Goal: Transaction & Acquisition: Download file/media

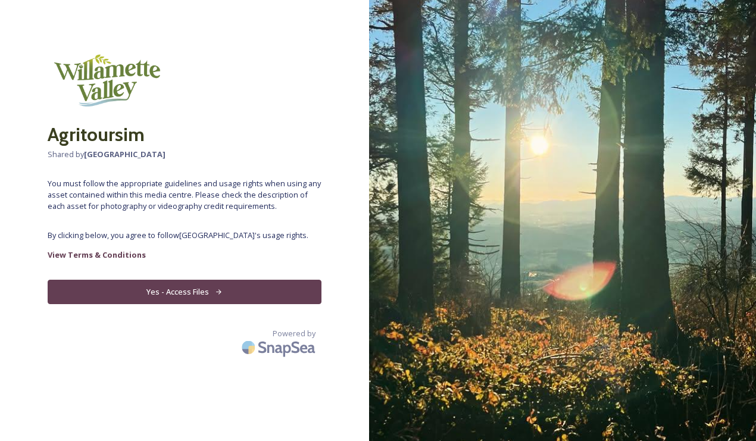
click at [262, 298] on button "Yes - Access Files" at bounding box center [185, 292] width 274 height 24
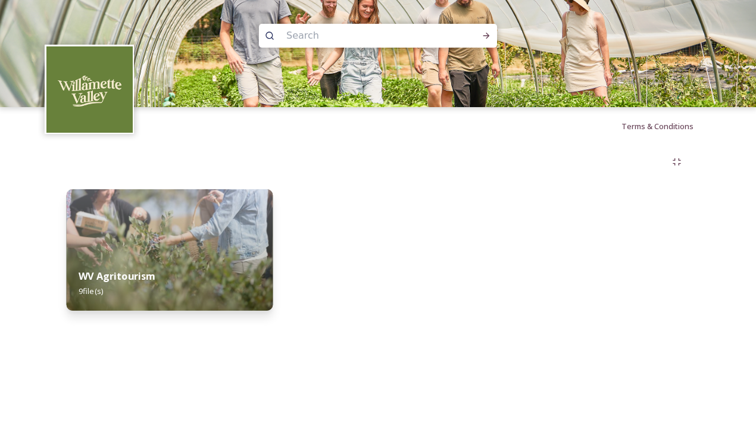
click at [144, 267] on div "WV Agritourism 9 file(s)" at bounding box center [170, 283] width 206 height 54
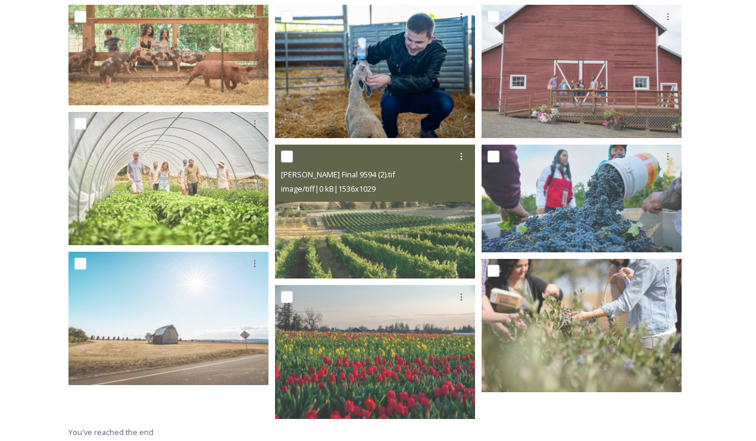
scroll to position [224, 0]
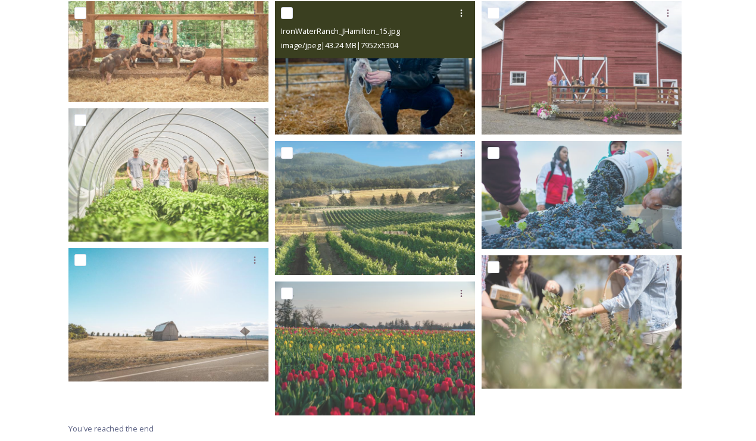
click at [351, 85] on img at bounding box center [375, 67] width 200 height 133
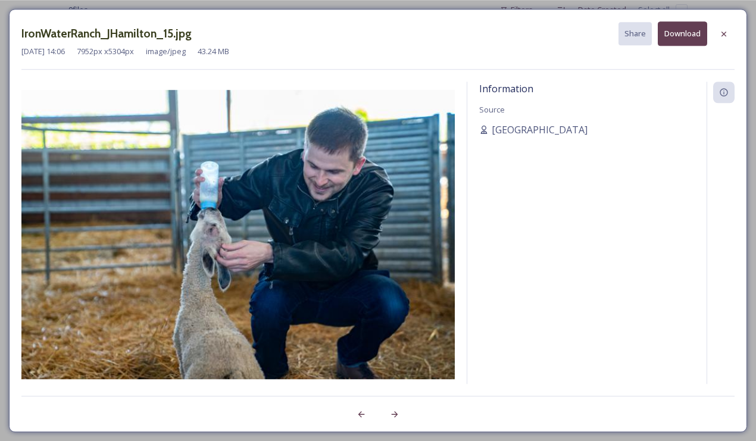
scroll to position [198, 0]
click at [677, 34] on button "Download" at bounding box center [682, 33] width 49 height 24
click at [724, 35] on icon at bounding box center [724, 34] width 10 height 10
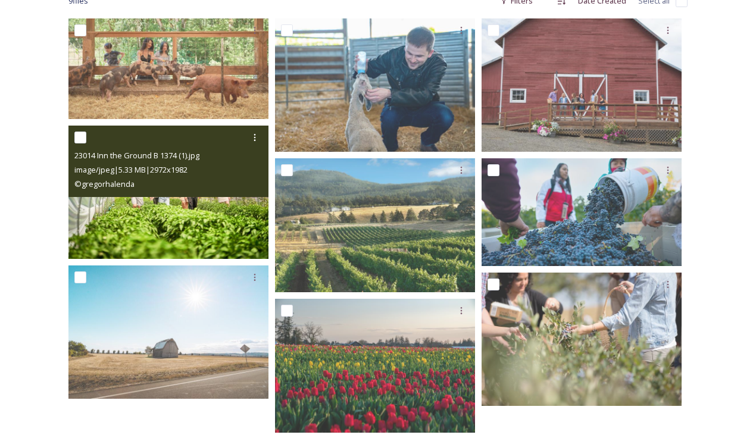
scroll to position [225, 0]
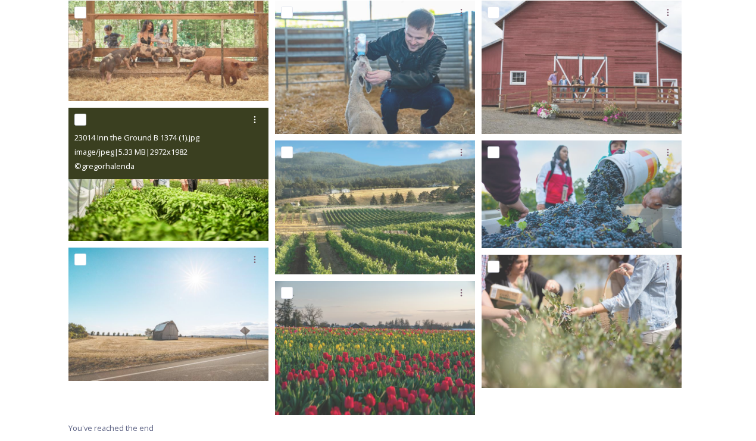
click at [165, 193] on img at bounding box center [168, 174] width 200 height 133
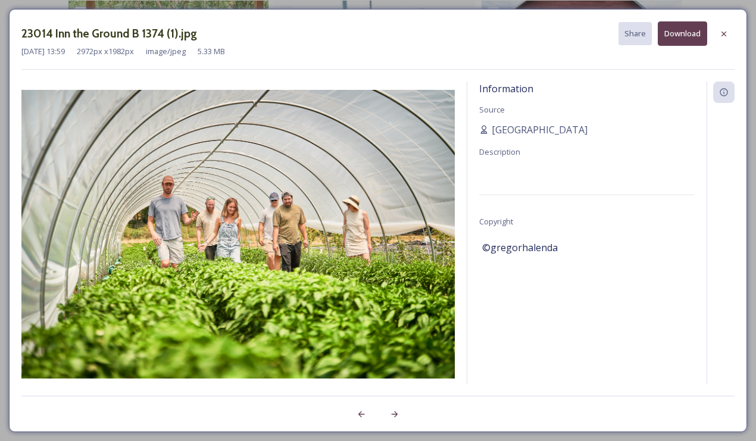
click at [677, 35] on button "Download" at bounding box center [682, 33] width 49 height 24
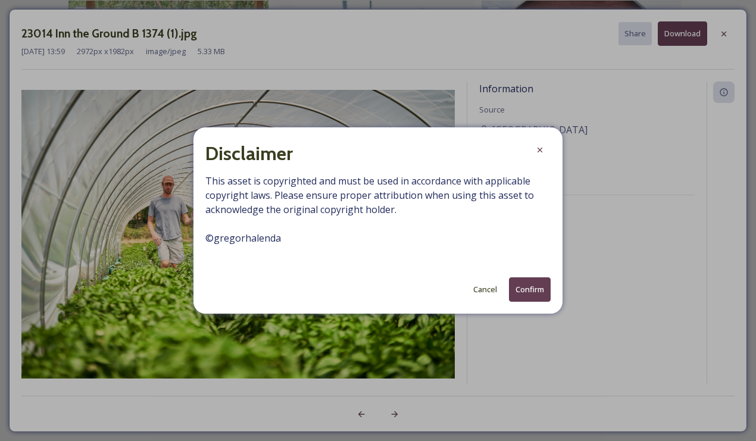
click at [524, 293] on button "Confirm" at bounding box center [530, 289] width 42 height 24
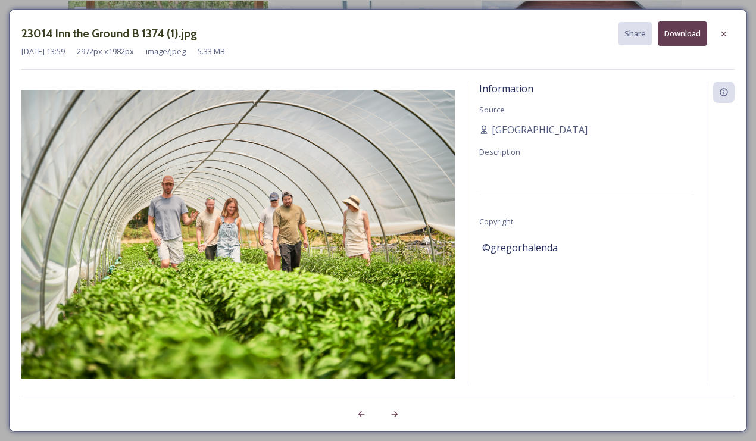
click at [721, 35] on icon at bounding box center [724, 34] width 10 height 10
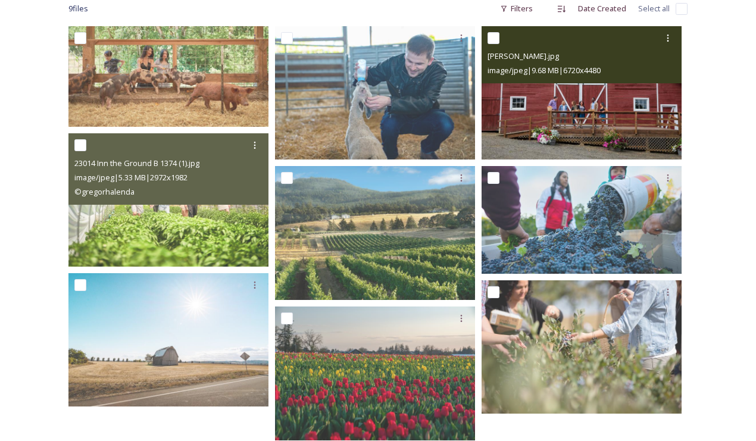
scroll to position [209, 0]
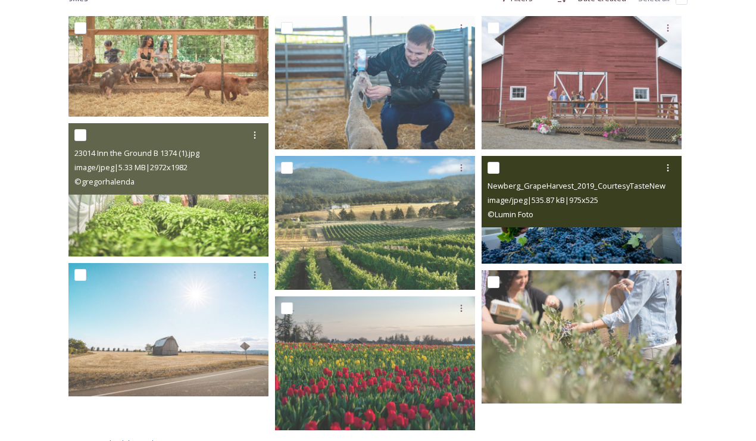
click at [554, 245] on img at bounding box center [581, 210] width 200 height 108
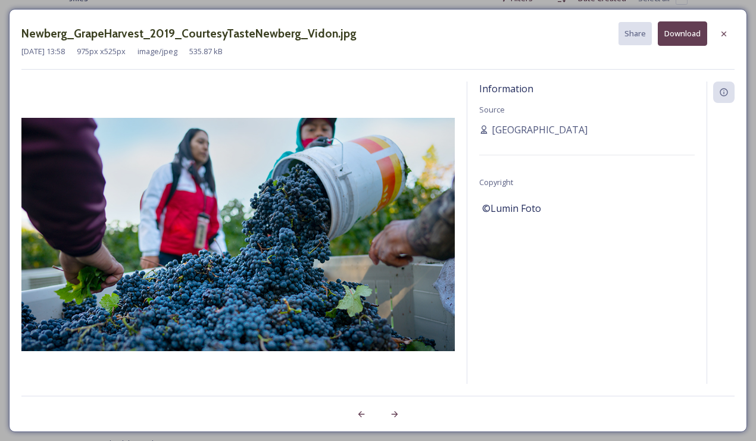
click at [676, 39] on button "Download" at bounding box center [682, 33] width 49 height 24
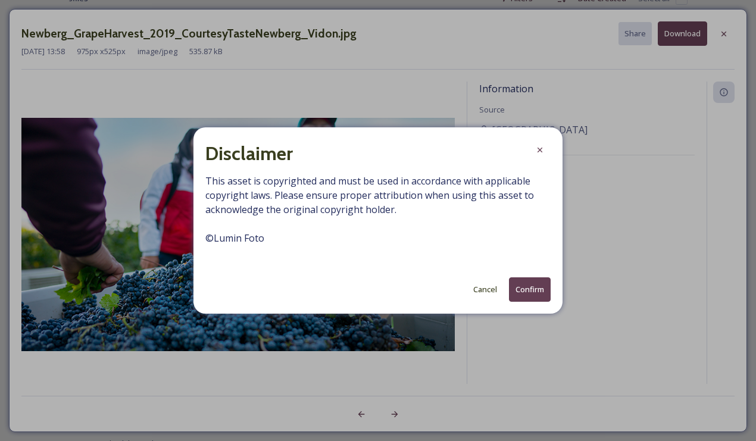
click at [527, 289] on button "Confirm" at bounding box center [530, 289] width 42 height 24
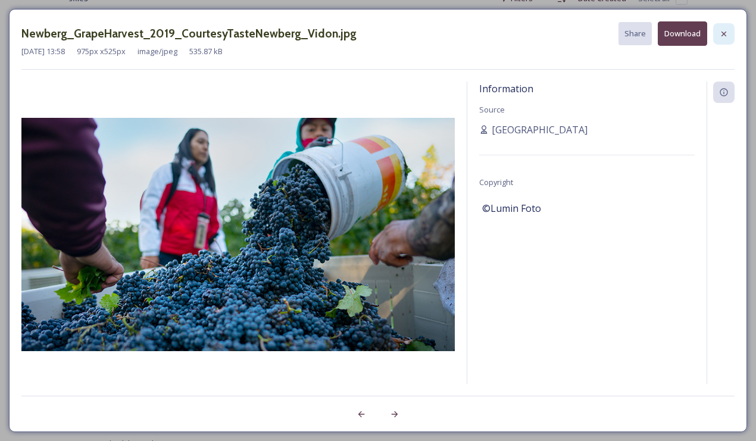
click at [724, 33] on icon at bounding box center [723, 33] width 5 height 5
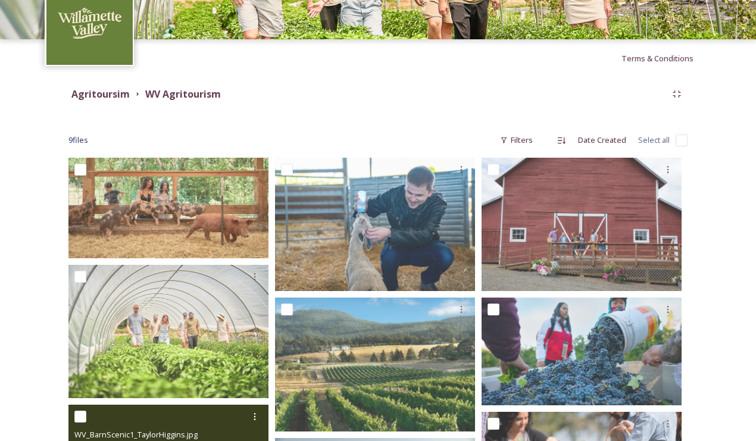
scroll to position [45, 0]
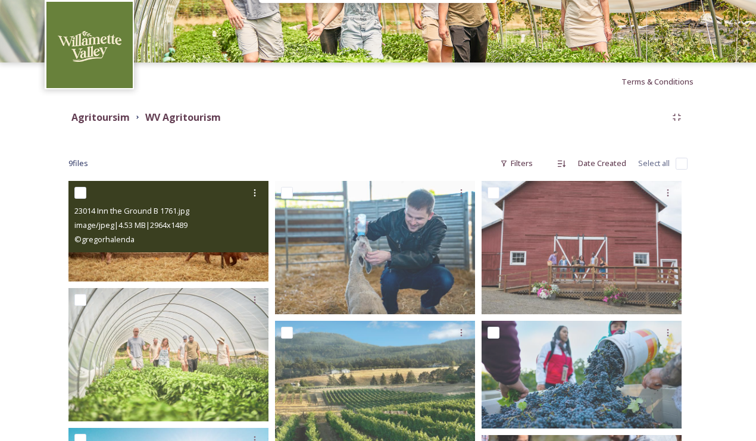
click at [158, 256] on img at bounding box center [168, 231] width 200 height 101
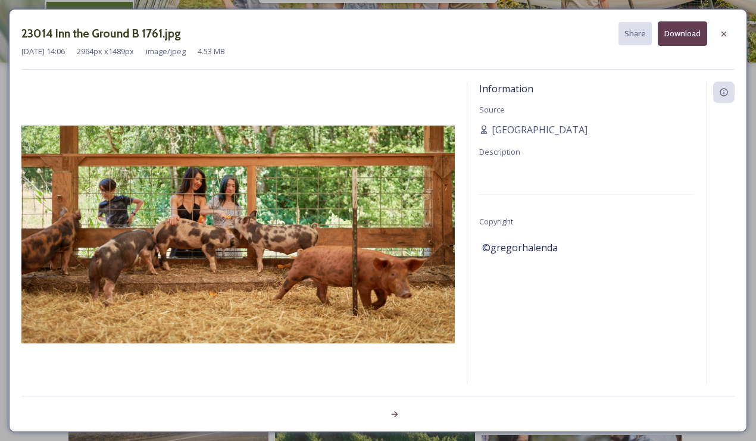
click at [391, 236] on img at bounding box center [237, 235] width 433 height 218
click at [688, 33] on button "Download" at bounding box center [682, 33] width 49 height 24
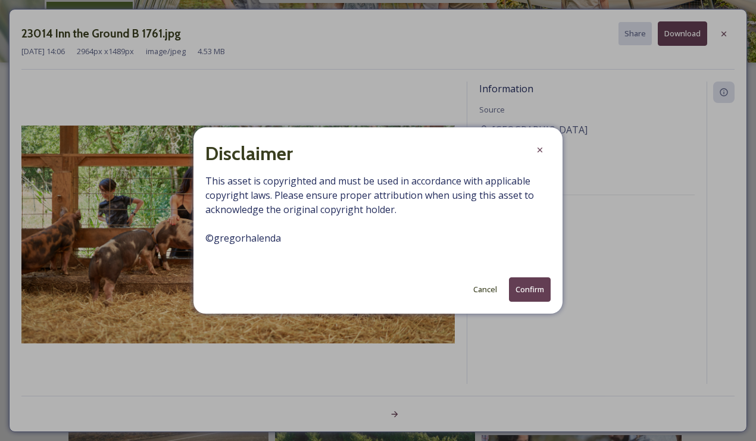
click at [540, 289] on button "Confirm" at bounding box center [530, 289] width 42 height 24
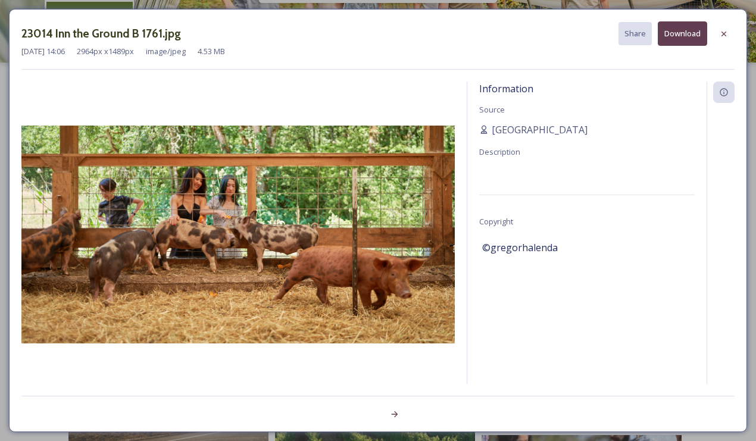
click at [723, 36] on icon at bounding box center [724, 34] width 10 height 10
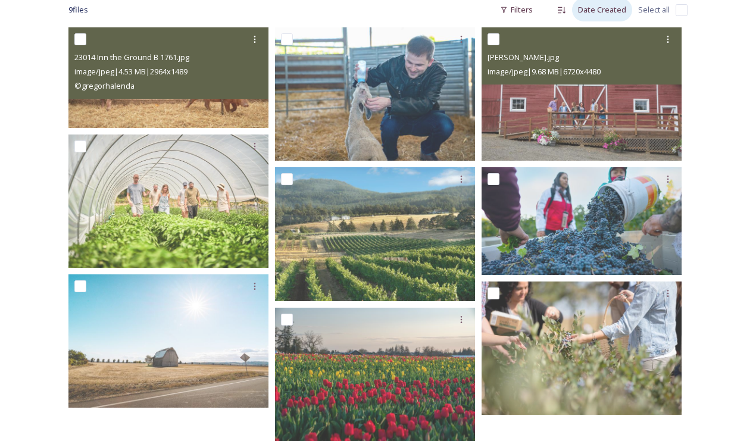
scroll to position [225, 0]
